Goal: Information Seeking & Learning: Compare options

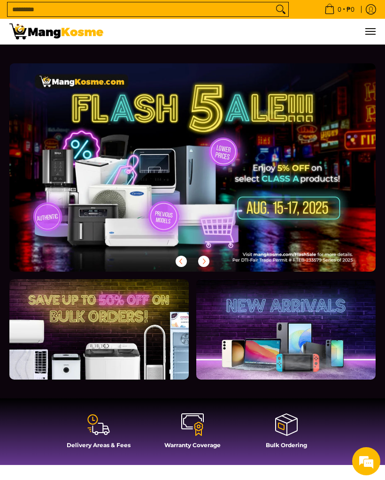
click at [373, 31] on span "Menu" at bounding box center [369, 31] width 11 height 0
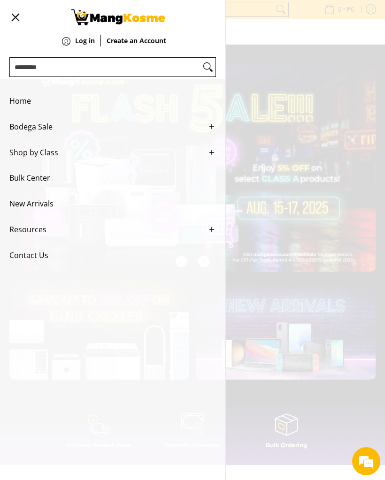
click at [212, 129] on line "Main Menu" at bounding box center [212, 127] width 0 height 4
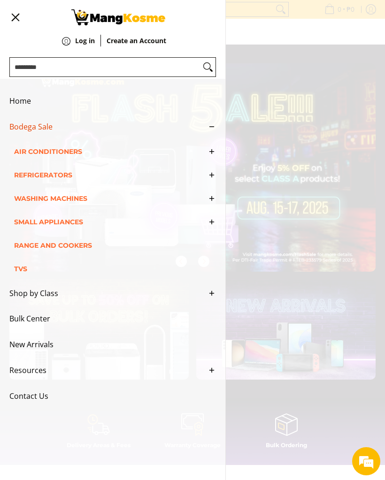
click at [213, 156] on icon "Main Menu" at bounding box center [211, 151] width 8 height 8
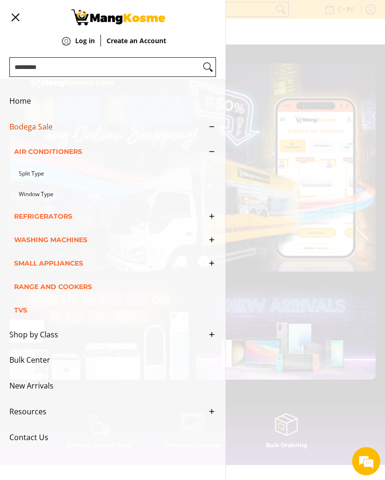
scroll to position [0, 366]
click at [41, 182] on link "Split Type" at bounding box center [117, 173] width 197 height 21
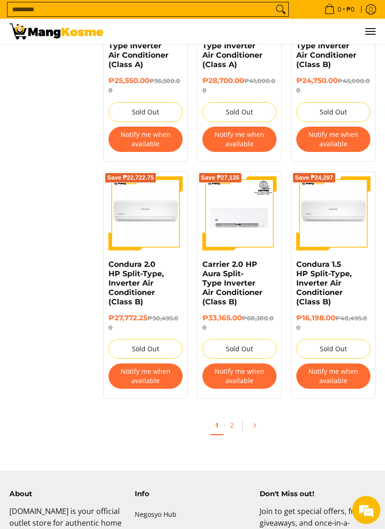
scroll to position [1755, 0]
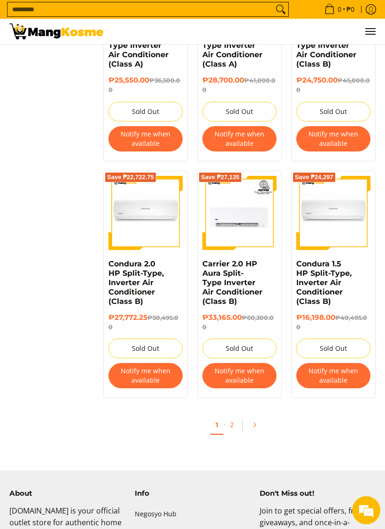
click at [235, 416] on link "2" at bounding box center [231, 425] width 13 height 18
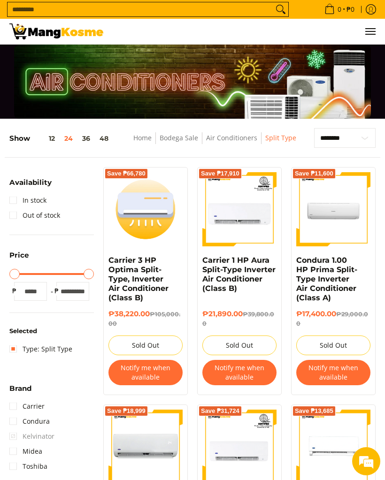
click at [371, 31] on span "Menu" at bounding box center [369, 31] width 11 height 0
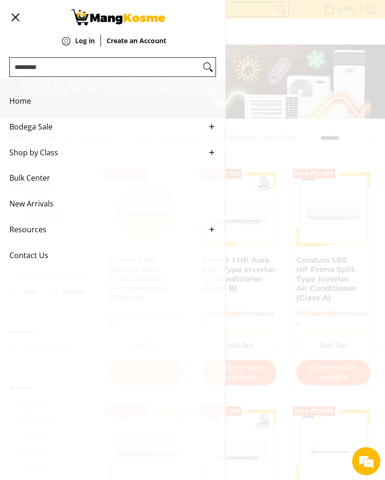
click at [214, 131] on icon "Main Menu" at bounding box center [211, 126] width 8 height 8
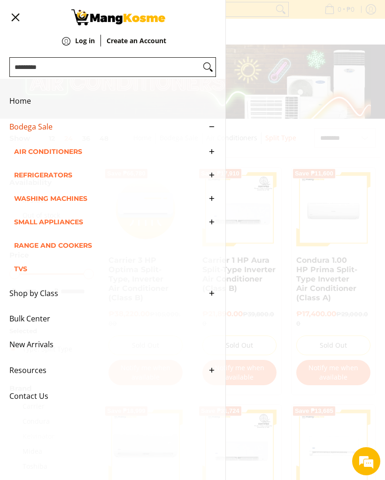
click at [221, 160] on ul "Home Bodega Sale Air Conditioners Split Type Window Type Refrigerators" at bounding box center [112, 249] width 225 height 340
click at [213, 156] on icon "Main Menu" at bounding box center [211, 151] width 8 height 8
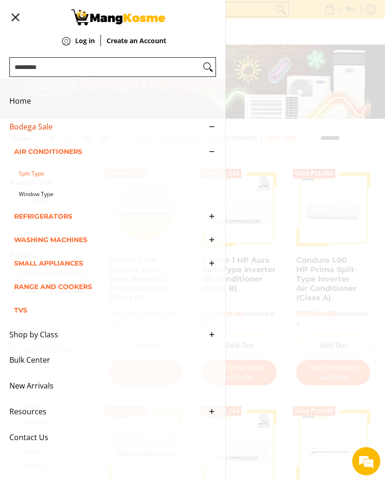
click at [46, 204] on link "Window Type" at bounding box center [117, 194] width 197 height 21
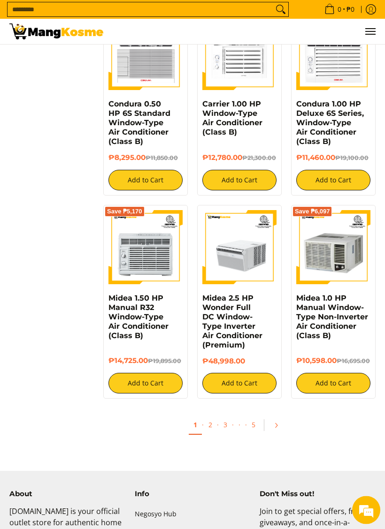
scroll to position [1416, 0]
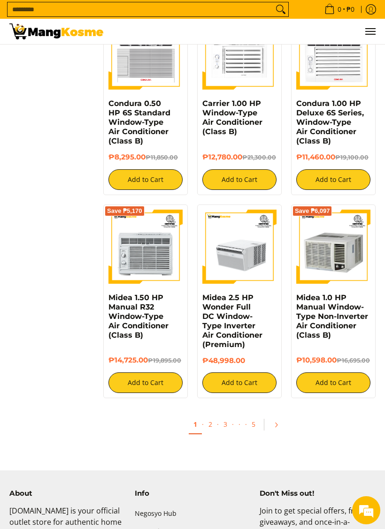
click at [214, 425] on link "2" at bounding box center [210, 424] width 13 height 18
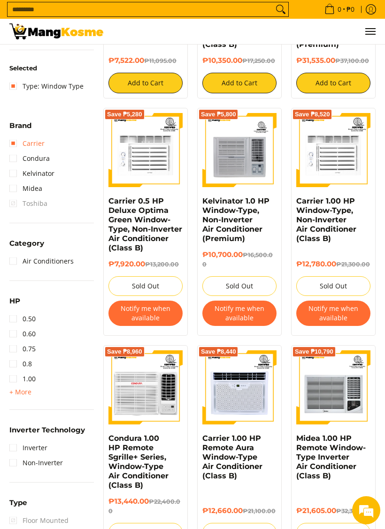
click at [15, 144] on link "Carrier" at bounding box center [26, 143] width 35 height 15
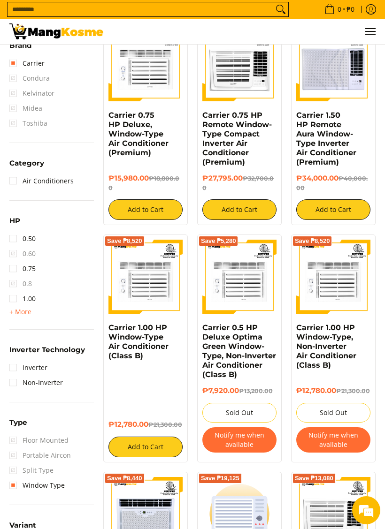
scroll to position [365, 0]
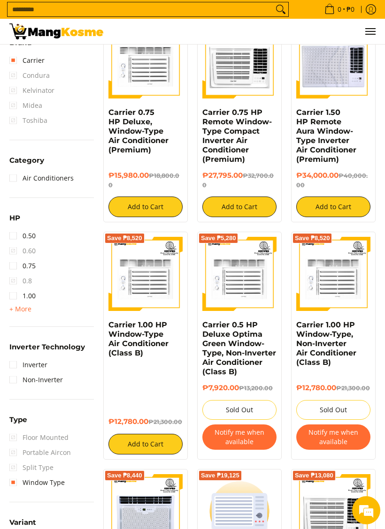
click at [26, 305] on span "+ More" at bounding box center [20, 309] width 22 height 8
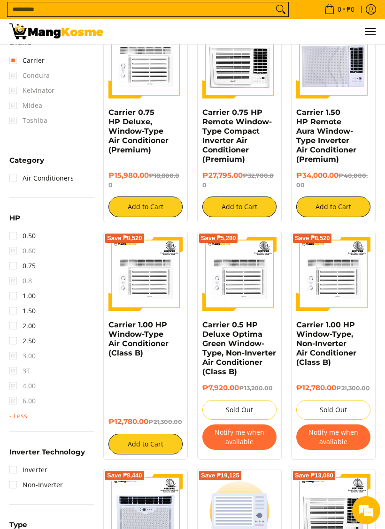
click at [19, 303] on link "1.00" at bounding box center [22, 296] width 26 height 15
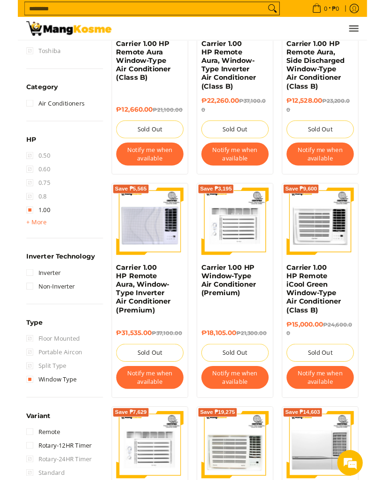
scroll to position [443, 0]
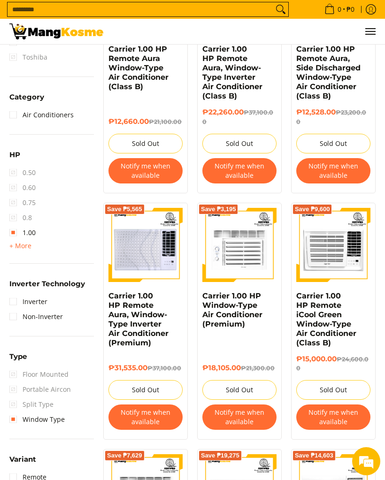
click at [23, 247] on span "+ More" at bounding box center [20, 246] width 22 height 8
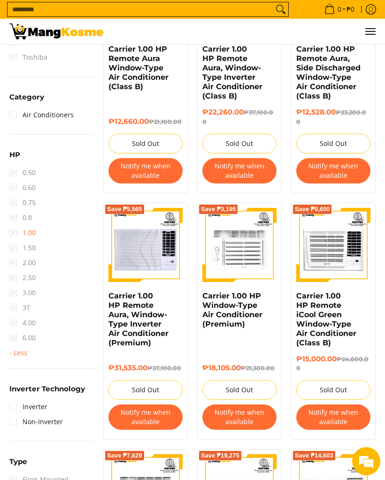
click at [12, 234] on link "1.00" at bounding box center [22, 232] width 26 height 15
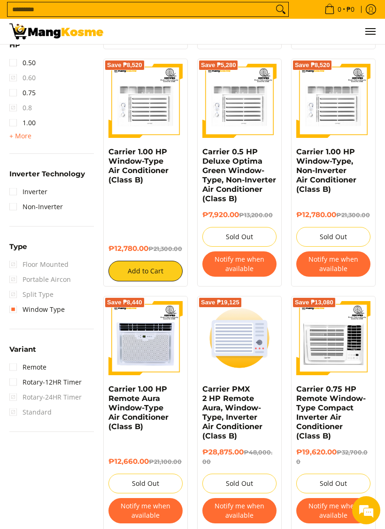
scroll to position [539, 0]
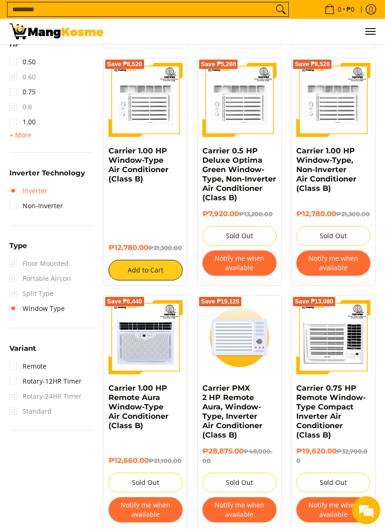
click at [22, 192] on link "Inverter" at bounding box center [28, 190] width 38 height 15
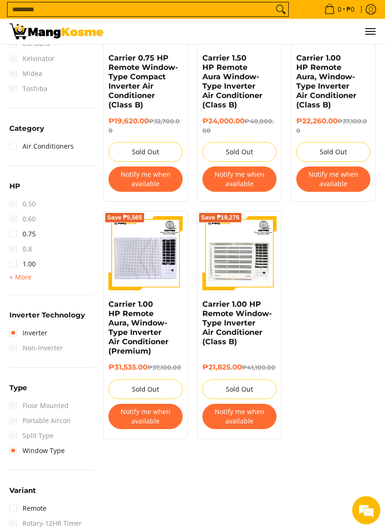
scroll to position [425, 0]
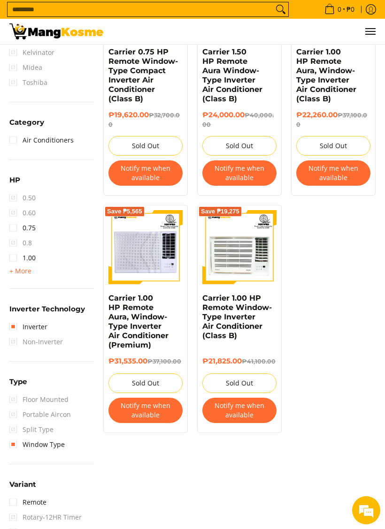
click at [25, 275] on span "+ More" at bounding box center [20, 271] width 22 height 8
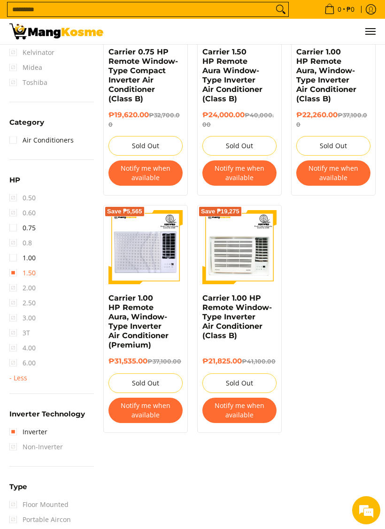
click at [15, 271] on link "1.50" at bounding box center [22, 273] width 26 height 15
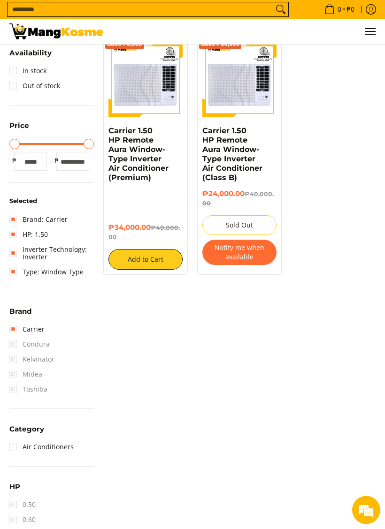
scroll to position [84, 0]
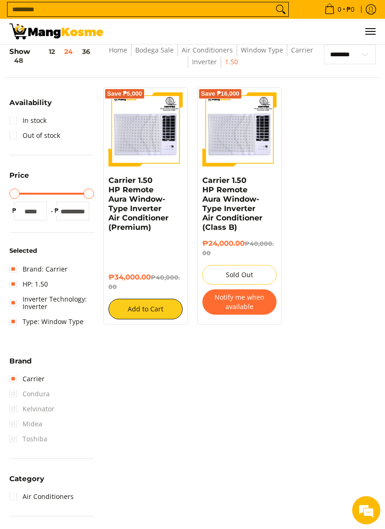
click at [369, 31] on span "Menu" at bounding box center [369, 31] width 11 height 0
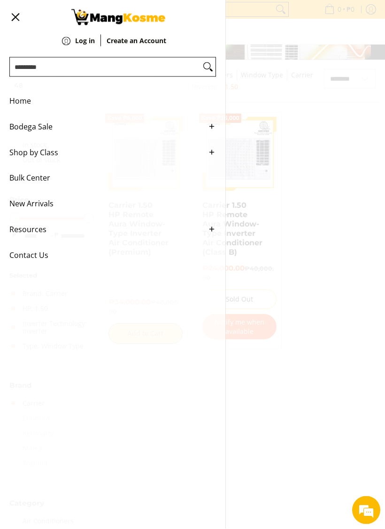
scroll to position [58, 0]
click at [212, 125] on link "Bodega Sale" at bounding box center [112, 127] width 206 height 26
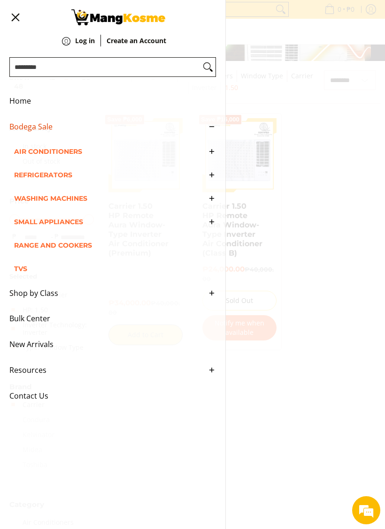
click at [211, 226] on icon "Main Menu" at bounding box center [211, 222] width 8 height 8
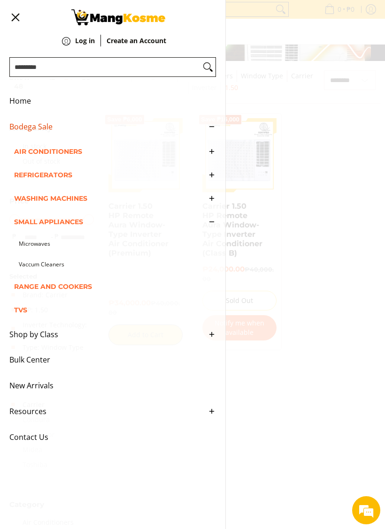
click at [60, 275] on link "Vaccum Cleaners" at bounding box center [117, 264] width 197 height 21
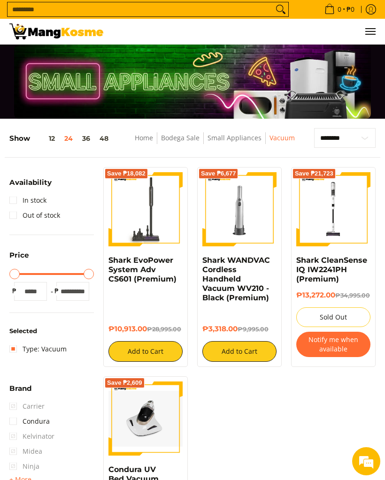
click at [369, 38] on button "Menu" at bounding box center [369, 31] width 11 height 25
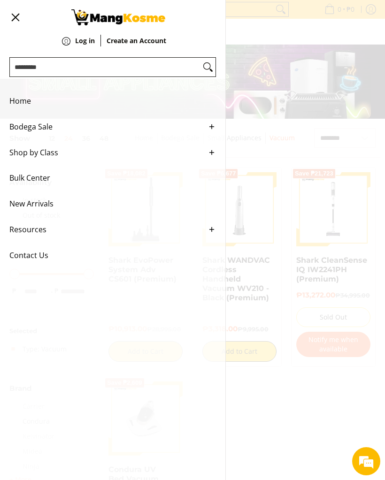
click at [208, 127] on icon "Main Menu" at bounding box center [211, 126] width 8 height 8
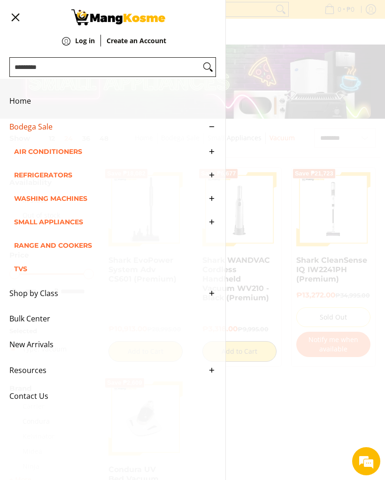
click at [215, 226] on icon "Main Menu" at bounding box center [211, 222] width 8 height 8
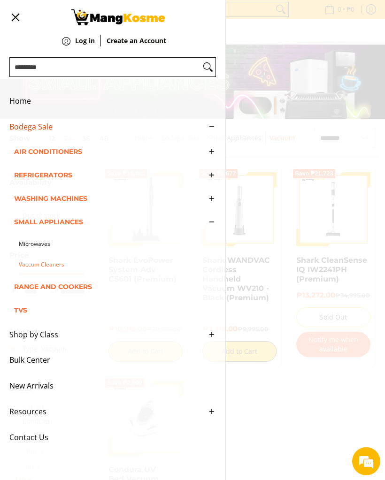
click at [89, 297] on span "Range and Cookers" at bounding box center [108, 286] width 188 height 23
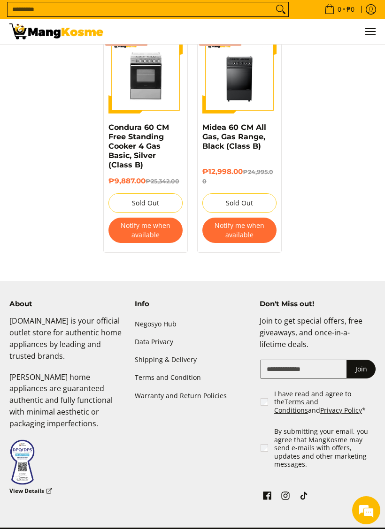
click at [371, 31] on span "Menu" at bounding box center [369, 31] width 11 height 0
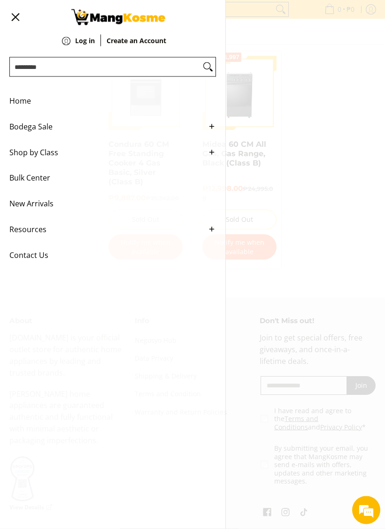
scroll to position [948, 0]
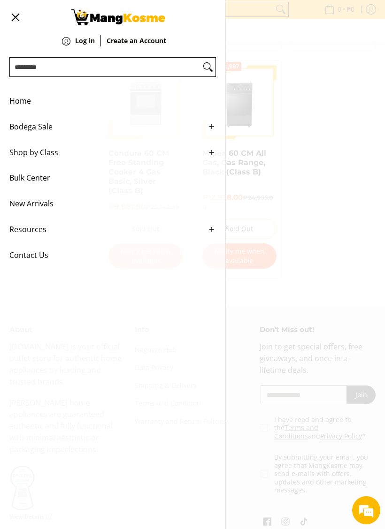
click at [209, 128] on icon "Main Menu" at bounding box center [211, 126] width 8 height 8
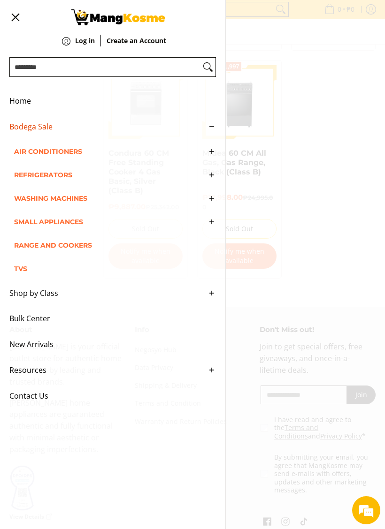
scroll to position [0, 0]
click at [23, 279] on span "TVs" at bounding box center [108, 268] width 188 height 23
